Goal: Navigation & Orientation: Understand site structure

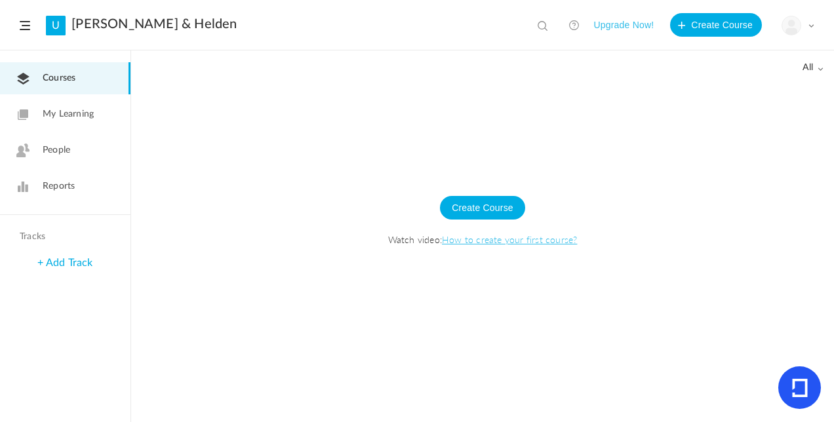
click at [77, 117] on span "My Learning" at bounding box center [68, 115] width 51 height 14
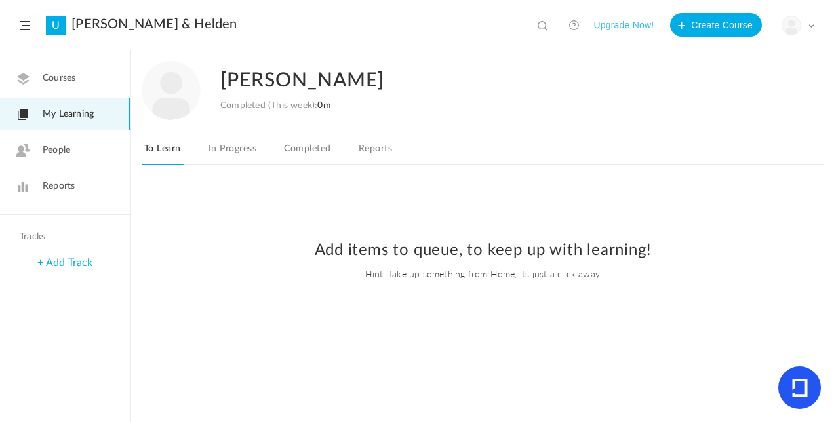
click at [80, 157] on link "People" at bounding box center [65, 150] width 131 height 32
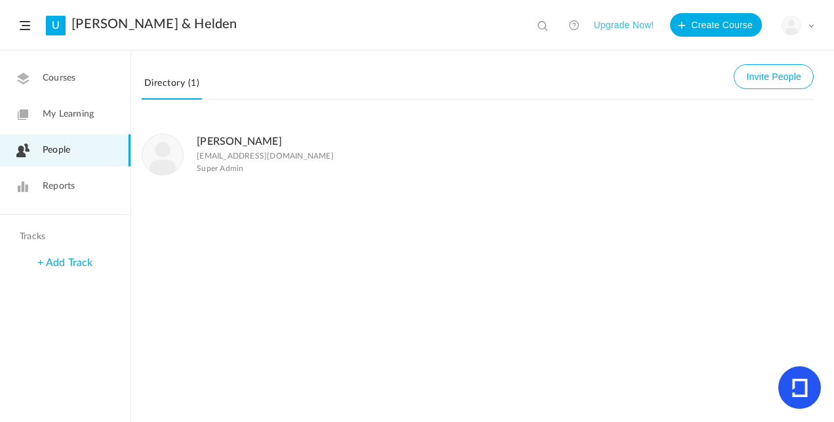
click at [73, 194] on link "Reports" at bounding box center [65, 187] width 131 height 32
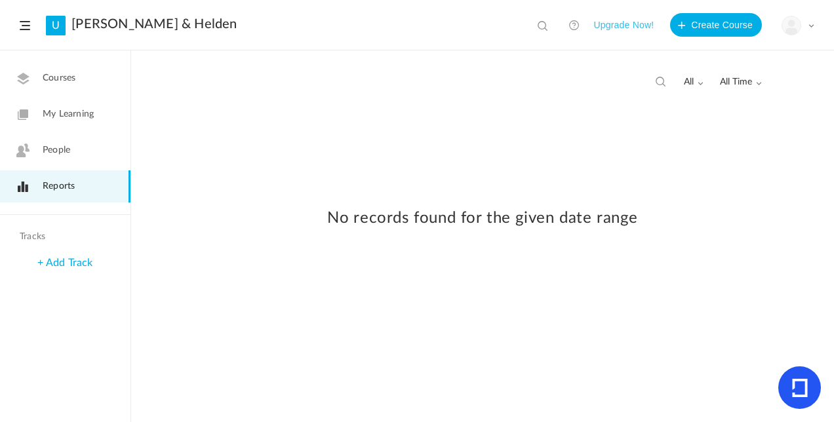
click at [29, 28] on span at bounding box center [25, 25] width 10 height 9
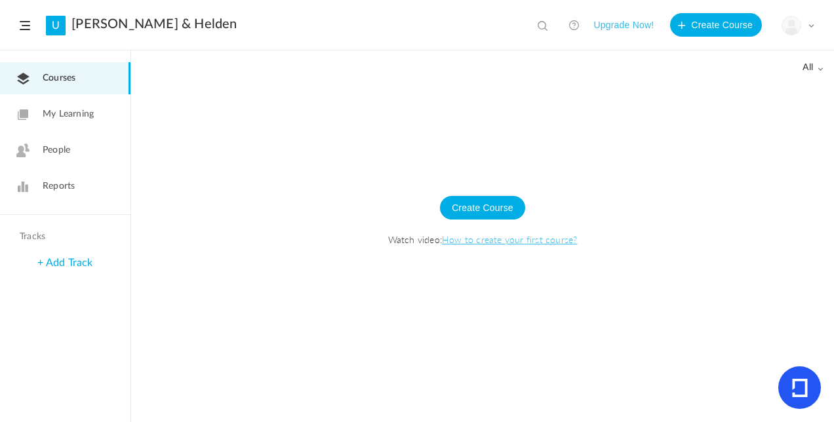
click at [35, 78] on link "Courses" at bounding box center [65, 78] width 131 height 32
click at [824, 64] on div "All all All Drafts" at bounding box center [482, 236] width 703 height 371
click at [822, 65] on span "all" at bounding box center [813, 67] width 21 height 11
click at [745, 85] on link "All" at bounding box center [761, 96] width 123 height 24
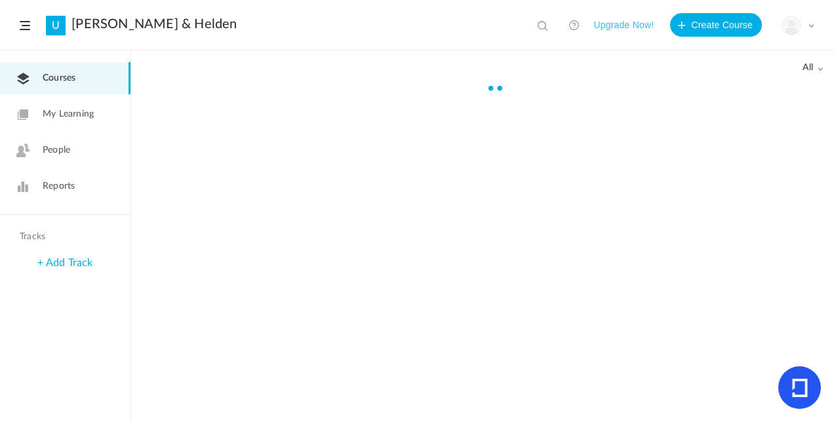
click at [737, 87] on div at bounding box center [482, 88] width 703 height 13
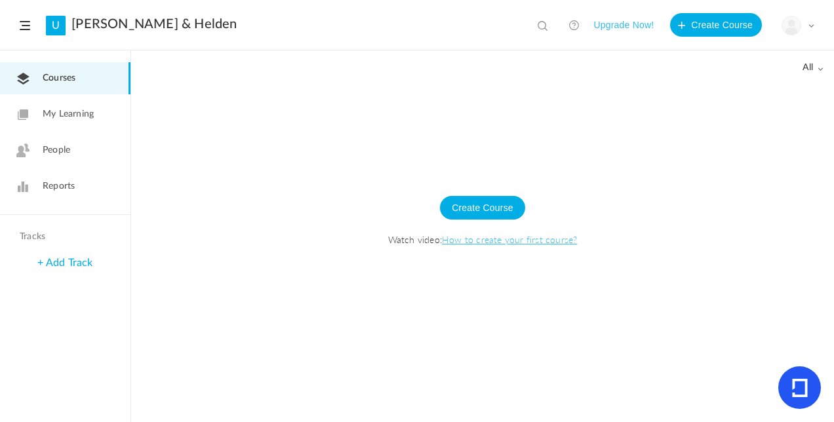
click at [72, 108] on span "My Learning" at bounding box center [68, 115] width 51 height 14
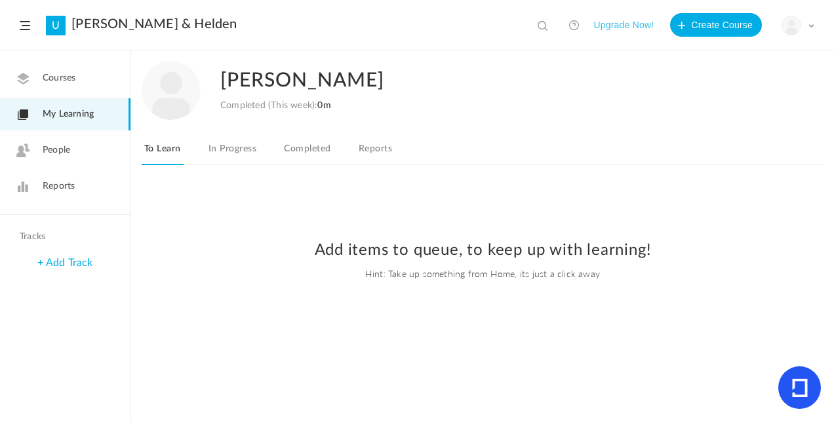
click at [51, 152] on span "People" at bounding box center [57, 151] width 28 height 14
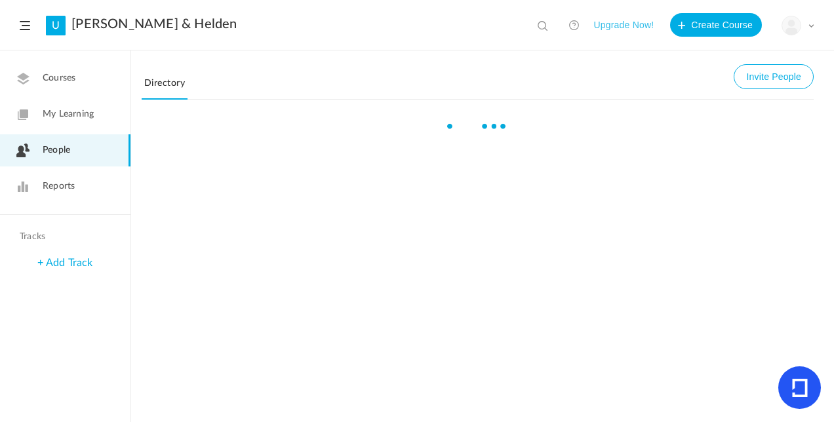
click at [53, 184] on span "Reports" at bounding box center [59, 187] width 32 height 14
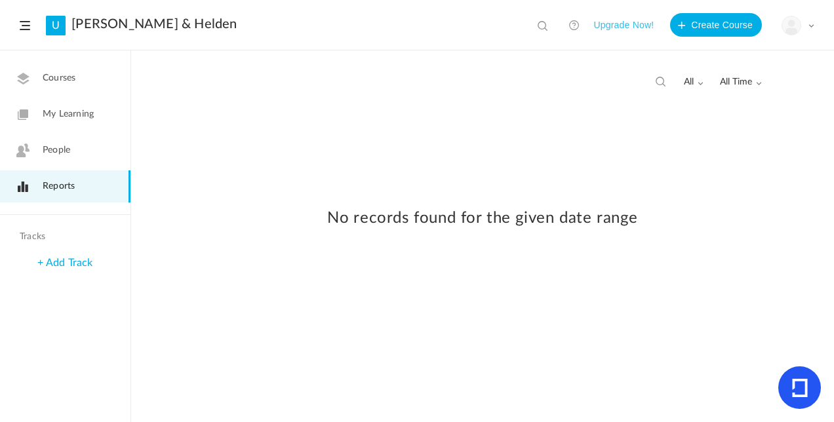
click at [30, 25] on header "U Harten & Helden View all No results Upgrade Now! Create Course My Profile Uni…" at bounding box center [417, 25] width 834 height 51
click at [22, 27] on span at bounding box center [25, 25] width 10 height 9
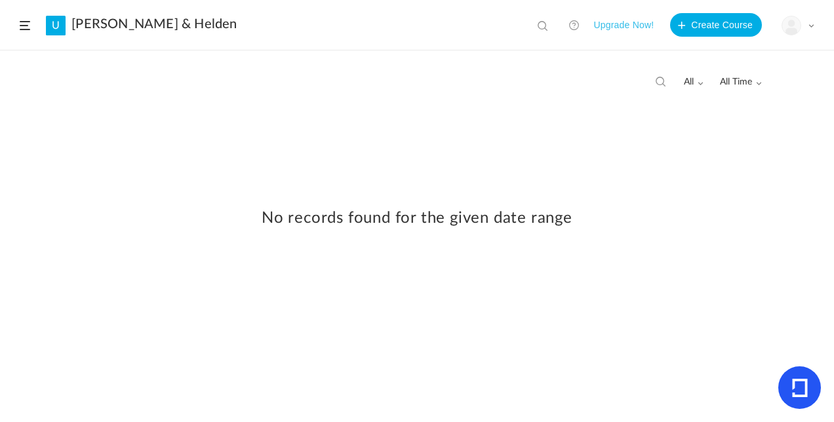
click at [22, 31] on header "U Harten & Helden View all No results Upgrade Now! Create Course My Profile Uni…" at bounding box center [417, 25] width 834 height 51
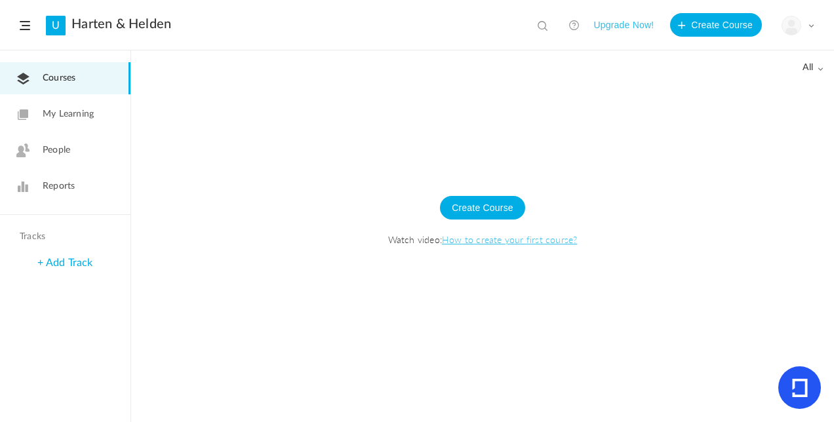
click at [84, 83] on link "Courses" at bounding box center [65, 78] width 131 height 32
click at [70, 108] on span "My Learning" at bounding box center [68, 115] width 51 height 14
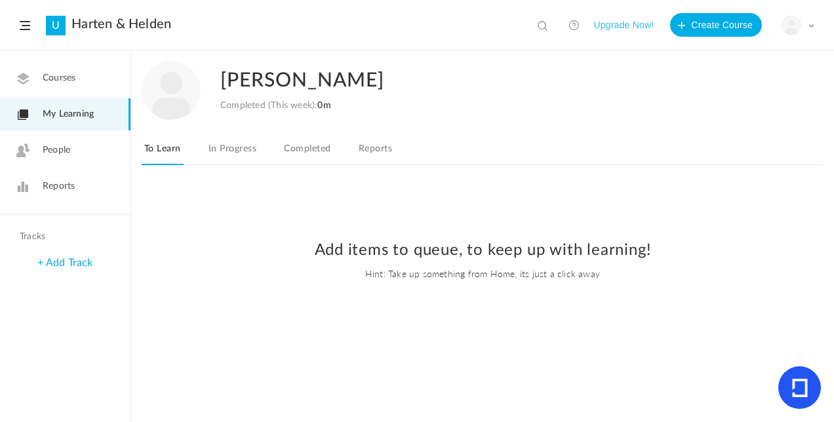
click at [81, 162] on link "People" at bounding box center [65, 150] width 131 height 32
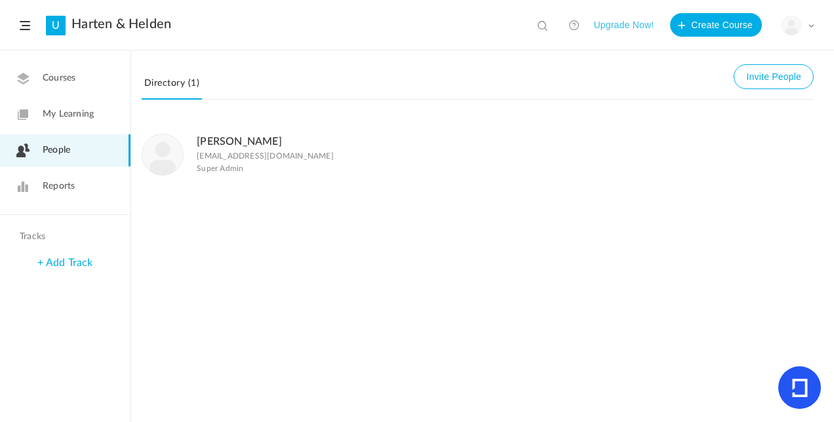
click at [73, 192] on span "Reports" at bounding box center [59, 187] width 32 height 14
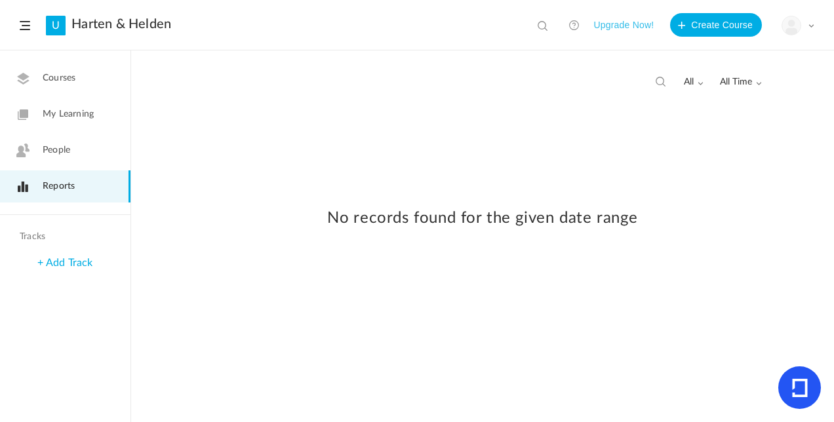
click at [23, 25] on span at bounding box center [25, 25] width 10 height 9
